Goal: Task Accomplishment & Management: Use online tool/utility

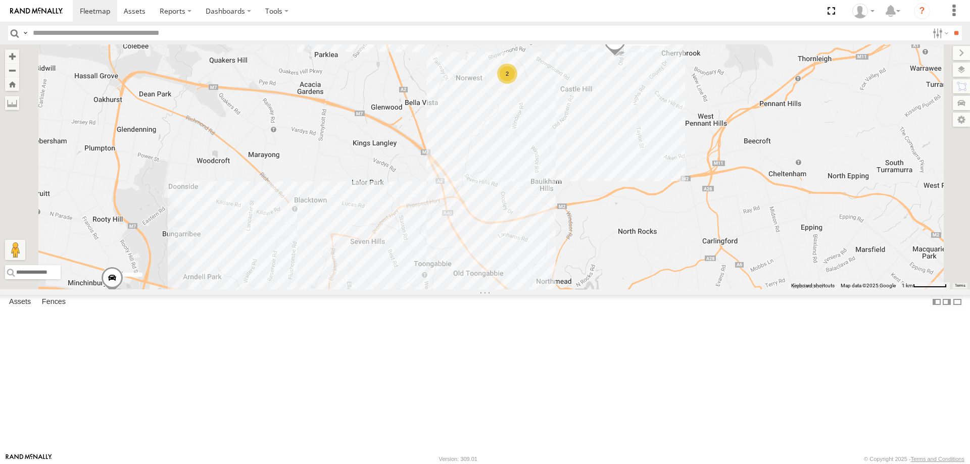
select select "**********"
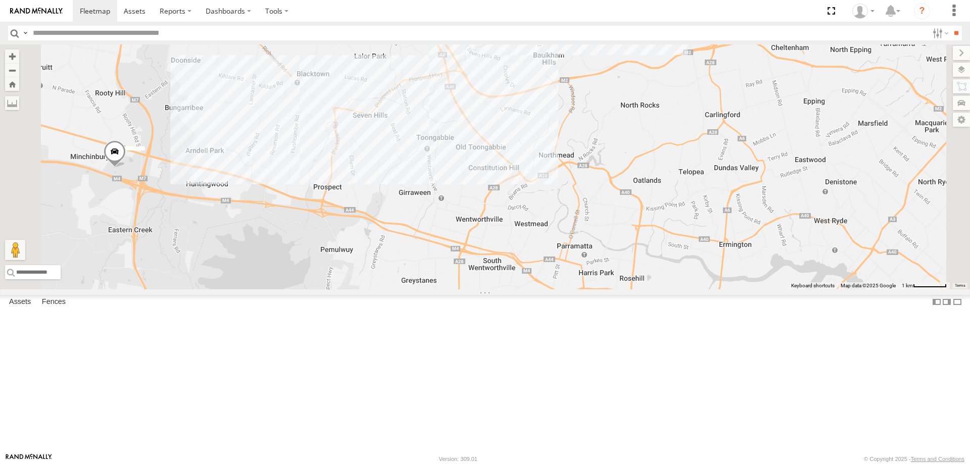
drag, startPoint x: 0, startPoint y: 0, endPoint x: 666, endPoint y: 178, distance: 689.4
click at [666, 178] on div "2 CS45WU - LDV" at bounding box center [485, 166] width 970 height 245
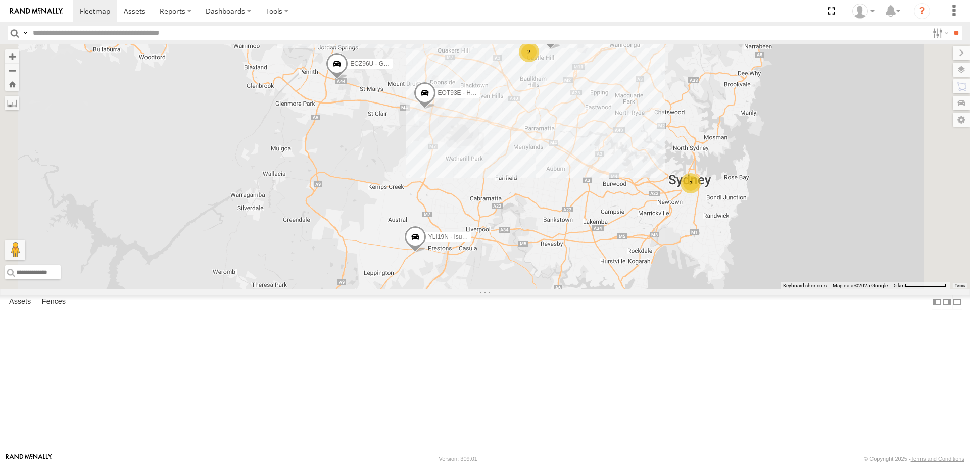
click at [539, 62] on div "2" at bounding box center [529, 52] width 20 height 20
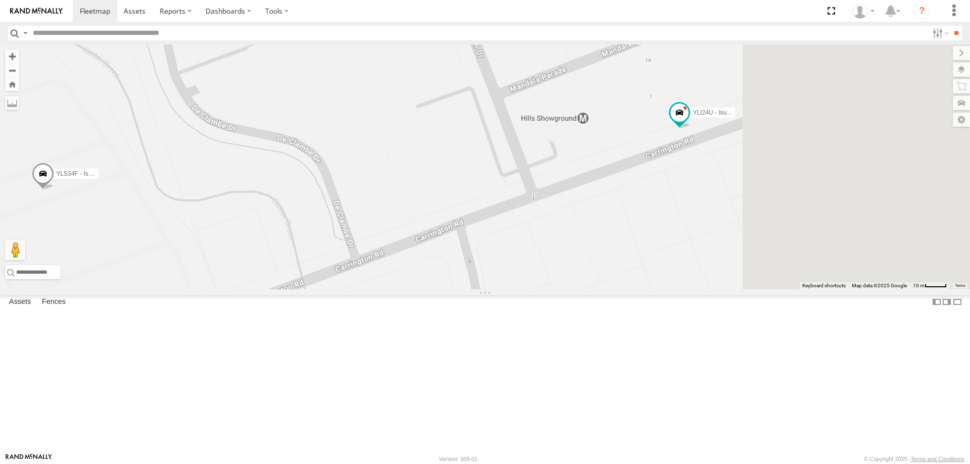
drag, startPoint x: 705, startPoint y: 183, endPoint x: 552, endPoint y: 172, distance: 152.9
click at [553, 173] on div "CS45WU - LDV EOT93E - HiAce ECZ96U - Great Wall YLI19N - Isuzu DMAX YLI24U - Is…" at bounding box center [485, 166] width 970 height 245
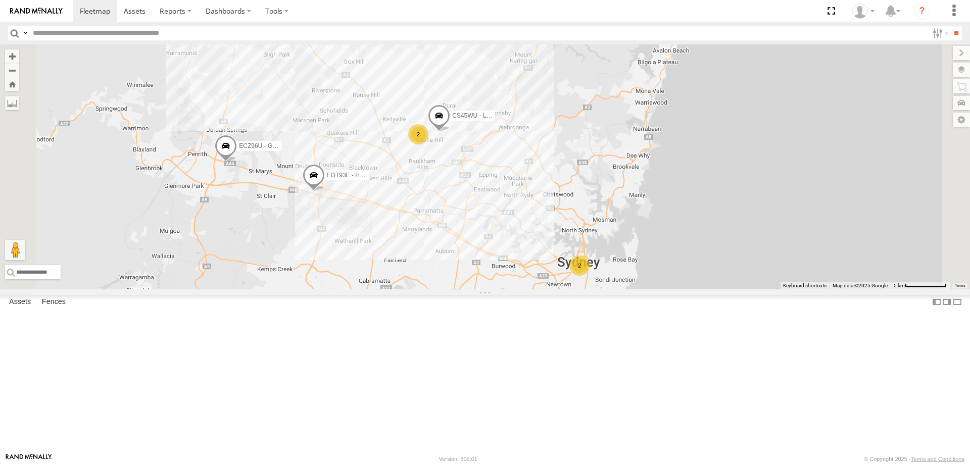
drag, startPoint x: 505, startPoint y: 125, endPoint x: 476, endPoint y: 127, distance: 29.4
click at [508, 181] on div "EOT93E - HiAce ECZ96U - Great Wall YLI19N - Isuzu DMAX BK71PG - Toyota Hiace 2 …" at bounding box center [485, 166] width 970 height 245
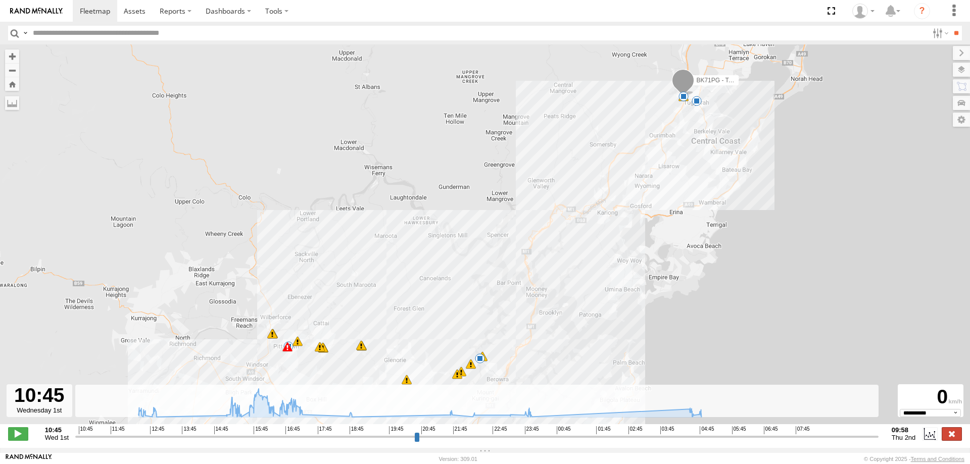
click at [949, 436] on label at bounding box center [951, 433] width 20 height 13
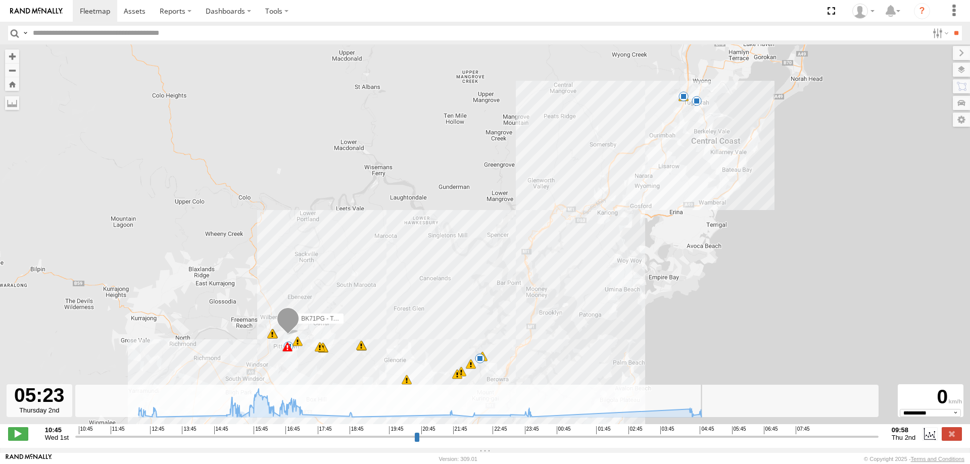
drag, startPoint x: 80, startPoint y: 443, endPoint x: 719, endPoint y: 430, distance: 639.5
type input "**********"
click at [719, 432] on input "range" at bounding box center [476, 437] width 803 height 10
click at [955, 440] on label at bounding box center [951, 433] width 20 height 13
